Goal: Transaction & Acquisition: Purchase product/service

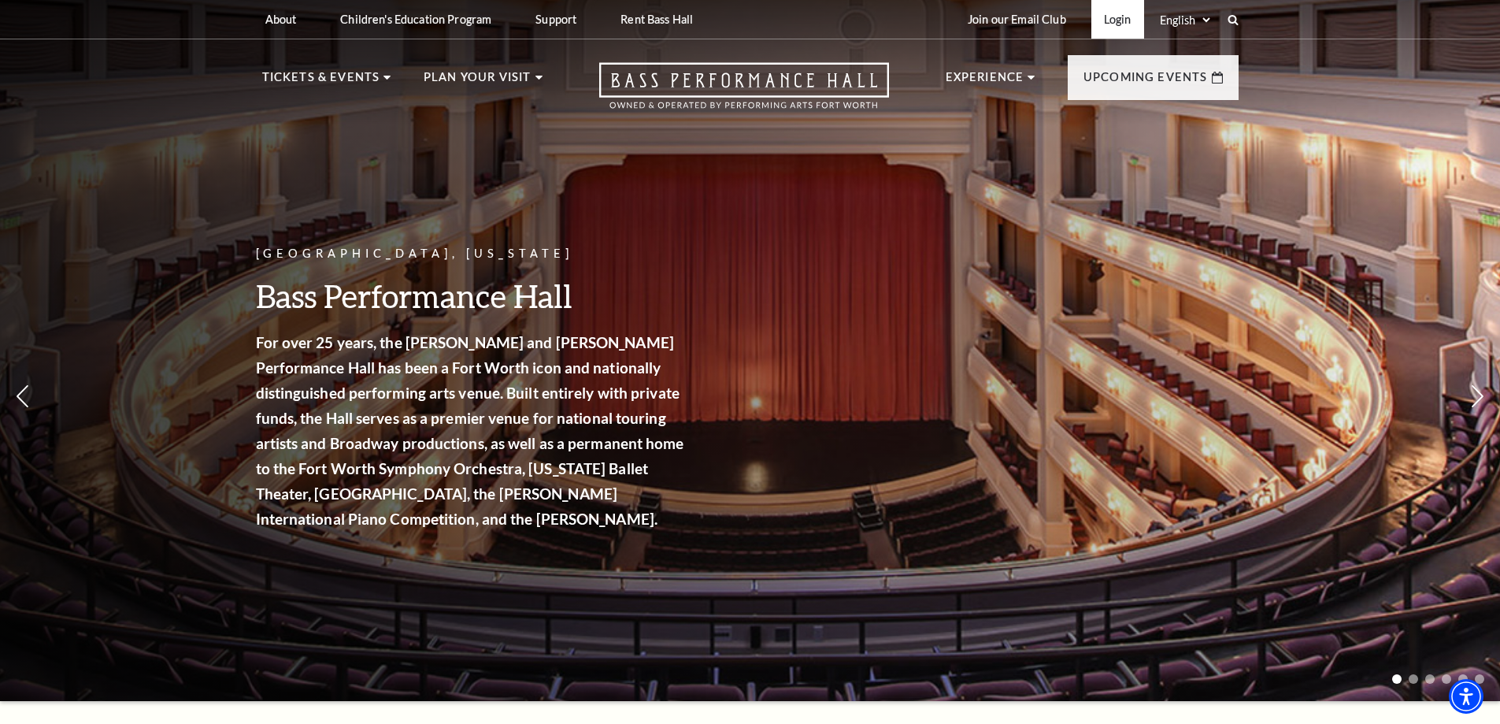
click at [1116, 24] on link "Login" at bounding box center [1117, 19] width 53 height 39
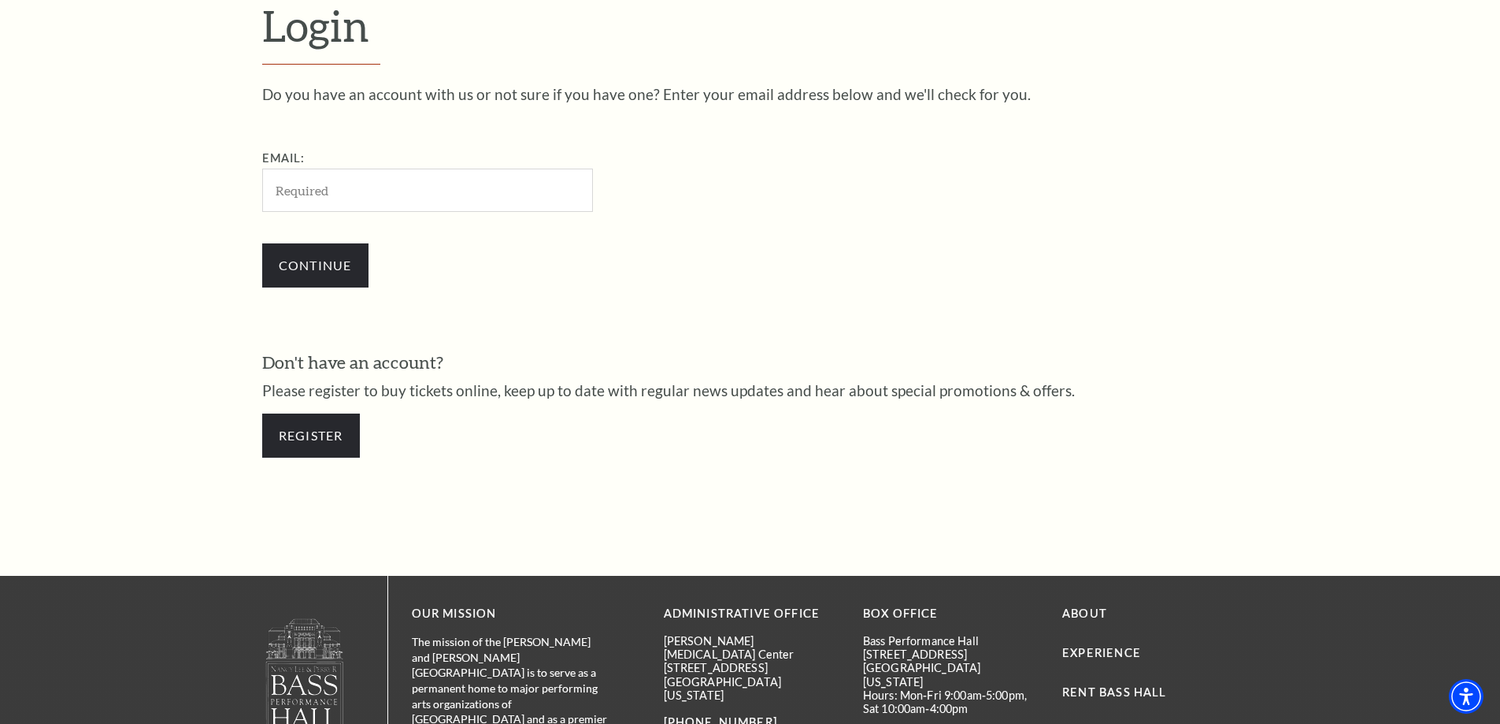
click at [357, 192] on input "Email:" at bounding box center [427, 189] width 331 height 43
type input "[EMAIL_ADDRESS][DOMAIN_NAME]"
click at [302, 258] on input "Continue" at bounding box center [315, 265] width 106 height 44
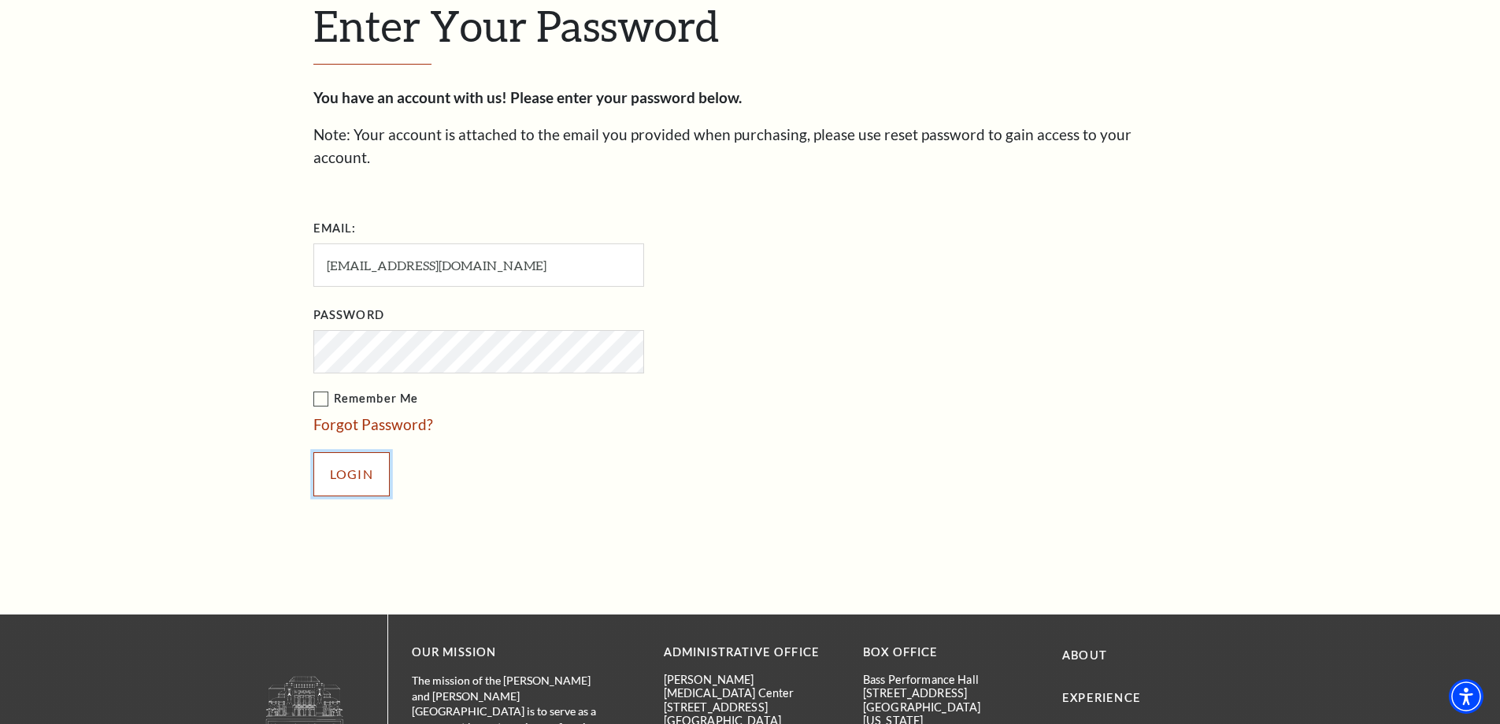
click at [341, 454] on input "Login" at bounding box center [351, 474] width 76 height 44
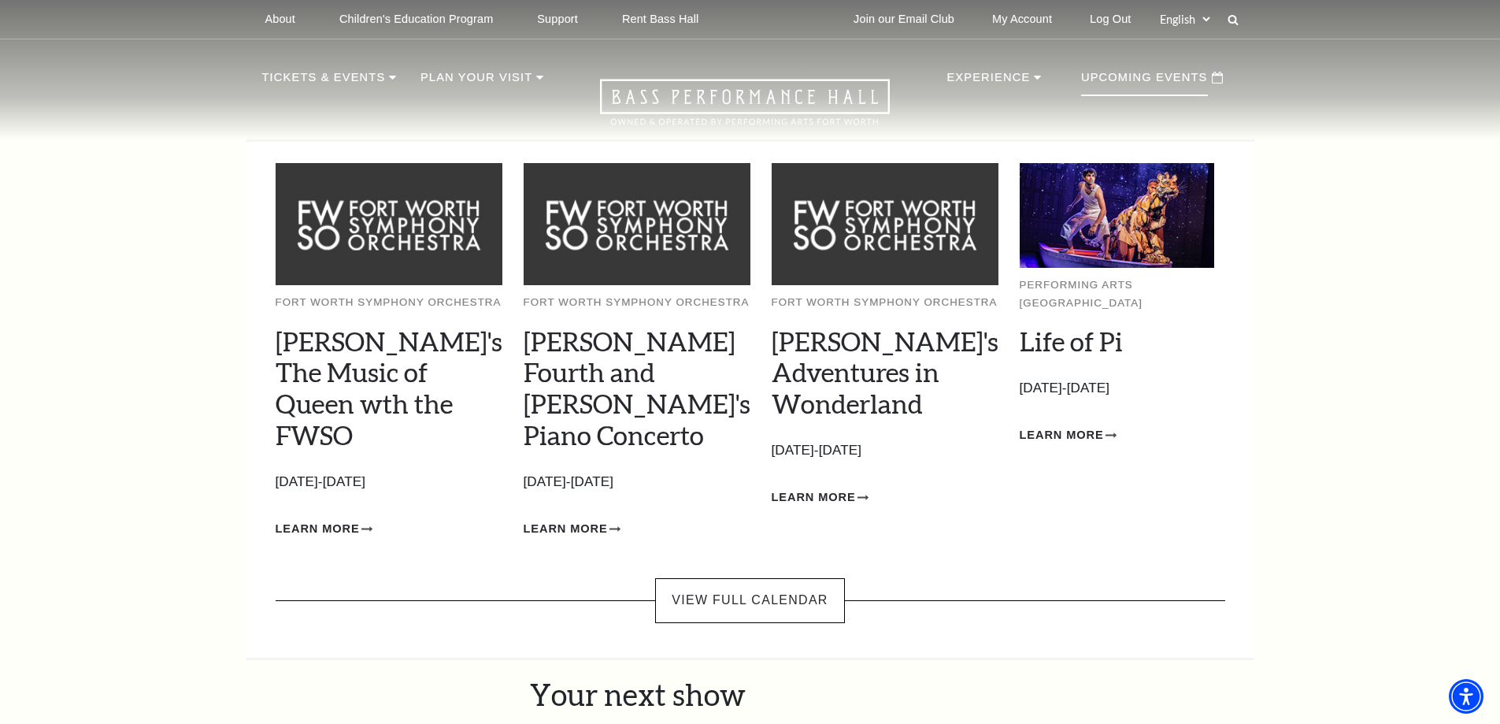
click at [1166, 81] on p "Upcoming Events" at bounding box center [1144, 82] width 127 height 28
click at [1052, 340] on link "Life of Pi" at bounding box center [1071, 340] width 103 height 31
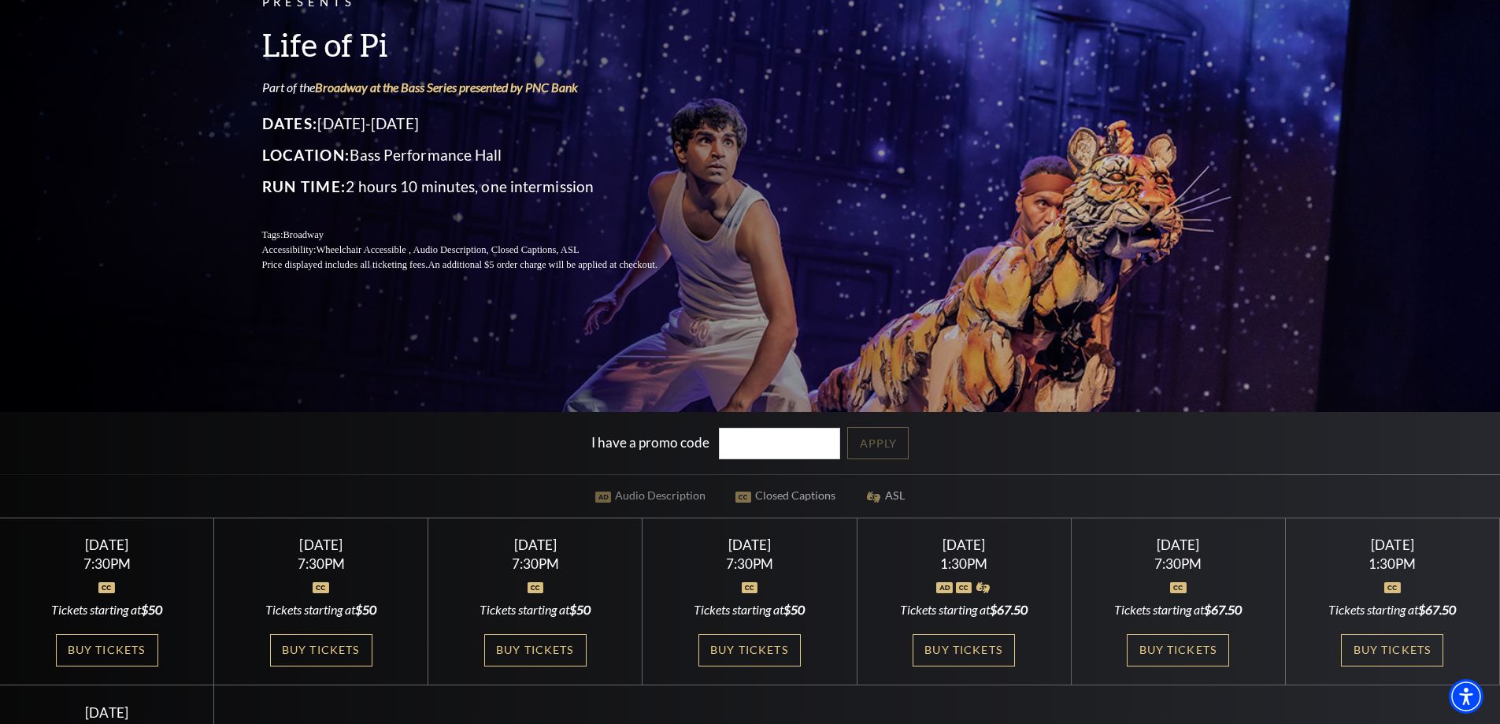
scroll to position [315, 0]
